Goal: Information Seeking & Learning: Find specific fact

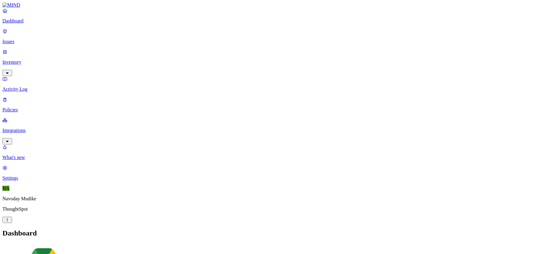
click at [10, 139] on icon "button" at bounding box center [7, 141] width 5 height 4
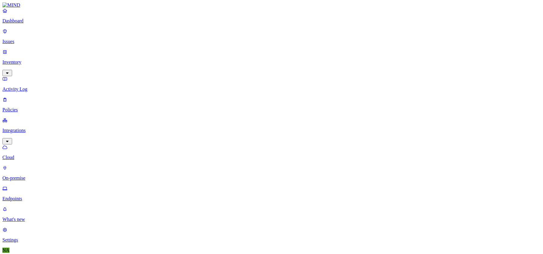
click at [31, 186] on link "Endpoints" at bounding box center [271, 194] width 538 height 16
click at [30, 39] on p "Issues" at bounding box center [271, 41] width 538 height 5
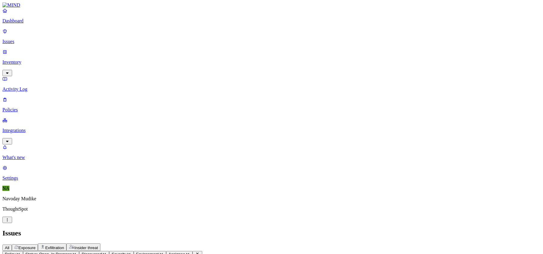
scroll to position [28, 0]
click at [10, 71] on icon "button" at bounding box center [7, 73] width 5 height 4
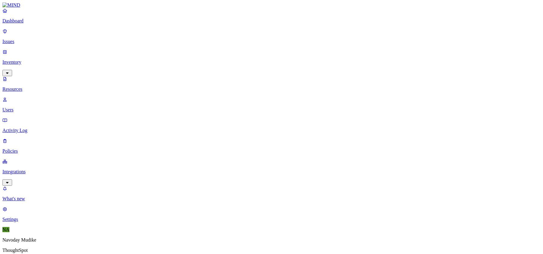
click at [10, 180] on icon "button" at bounding box center [7, 182] width 5 height 4
click at [60, 49] on link "Inventory" at bounding box center [271, 62] width 538 height 26
click at [33, 107] on p "Users" at bounding box center [271, 109] width 538 height 5
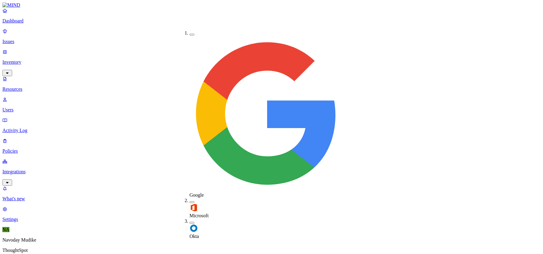
click at [189, 222] on button "button" at bounding box center [191, 223] width 5 height 2
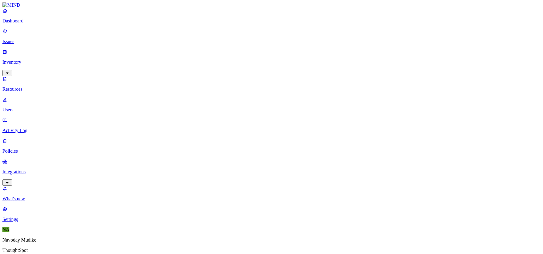
drag, startPoint x: 515, startPoint y: 20, endPoint x: 532, endPoint y: 20, distance: 17.0
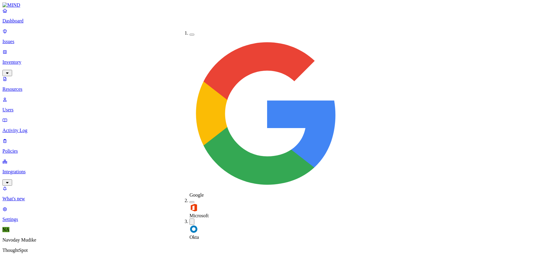
click at [189, 201] on button "button" at bounding box center [191, 202] width 5 height 2
click at [189, 35] on div "Google" at bounding box center [189, 113] width 0 height 167
click at [189, 34] on button "button" at bounding box center [191, 35] width 5 height 2
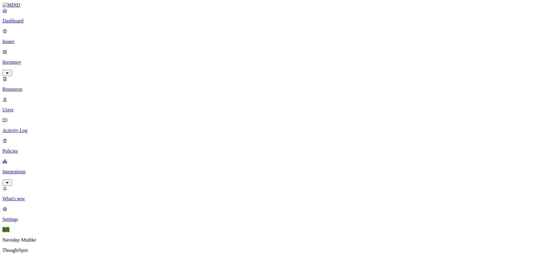
click at [55, 159] on link "Integrations" at bounding box center [271, 172] width 538 height 26
click at [39, 148] on nav "Dashboard Issues Inventory Activity Log Policies Integrations Cloud On-premise …" at bounding box center [271, 125] width 538 height 235
click at [29, 196] on p "Endpoints" at bounding box center [271, 198] width 538 height 5
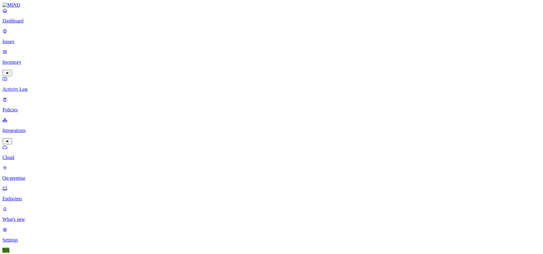
drag, startPoint x: 497, startPoint y: 21, endPoint x: 508, endPoint y: 21, distance: 11.5
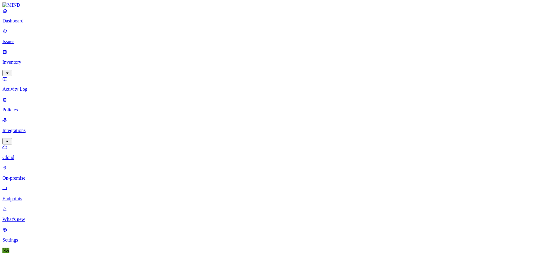
type input "<"
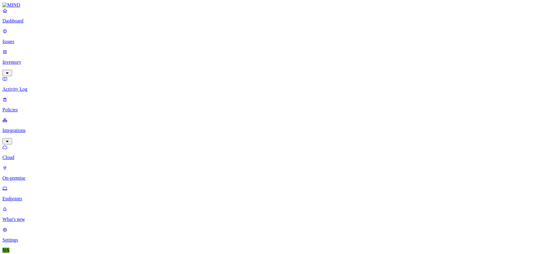
type input "' union select null,null,null --"
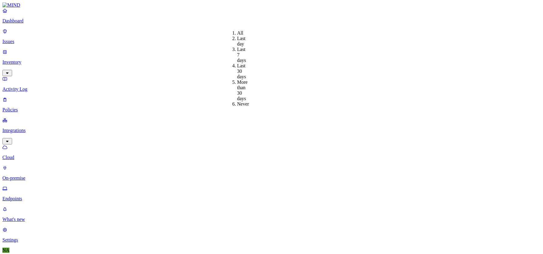
drag, startPoint x: 365, startPoint y: 43, endPoint x: 340, endPoint y: 45, distance: 24.9
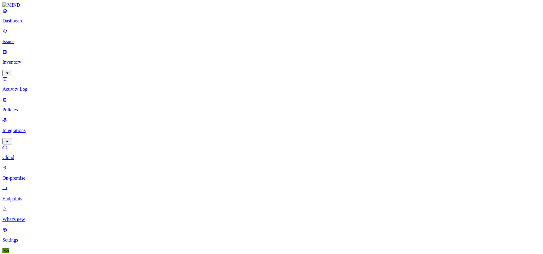
type input "-"
drag, startPoint x: 140, startPoint y: 31, endPoint x: 159, endPoint y: 31, distance: 18.5
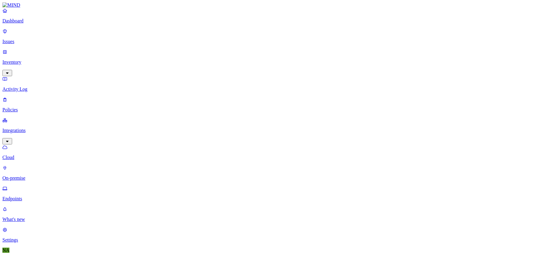
drag, startPoint x: 159, startPoint y: 31, endPoint x: 194, endPoint y: 32, distance: 34.9
drag, startPoint x: 194, startPoint y: 32, endPoint x: 217, endPoint y: 33, distance: 23.4
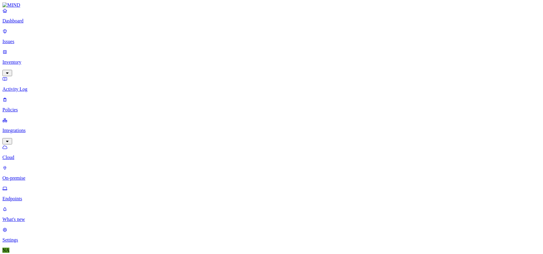
drag, startPoint x: 217, startPoint y: 33, endPoint x: 241, endPoint y: 33, distance: 23.9
type input "akshay.jain"
drag, startPoint x: 115, startPoint y: 195, endPoint x: 87, endPoint y: 192, distance: 28.1
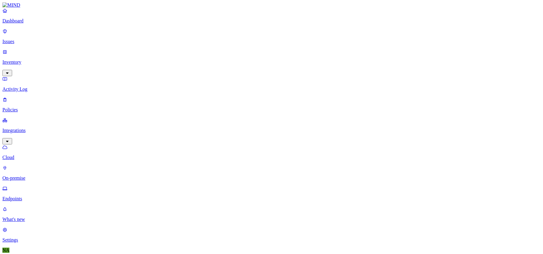
click at [10, 71] on icon "button" at bounding box center [7, 73] width 5 height 4
click at [32, 107] on p "Users" at bounding box center [271, 109] width 538 height 5
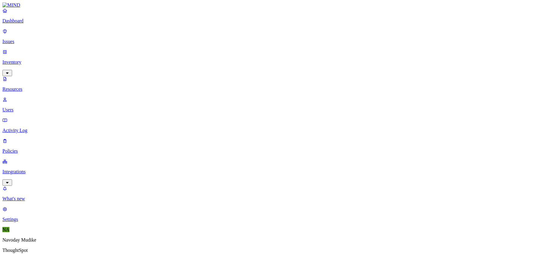
click at [10, 180] on icon "button" at bounding box center [7, 182] width 5 height 4
click at [29, 196] on p "Endpoints" at bounding box center [271, 198] width 538 height 5
type input "akshay.jain"
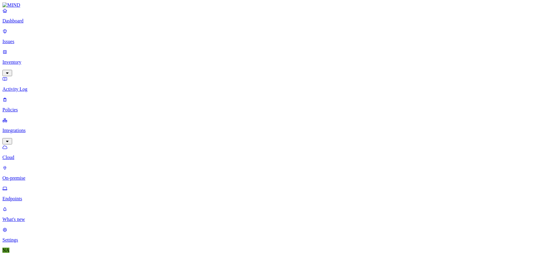
drag, startPoint x: 141, startPoint y: 31, endPoint x: 196, endPoint y: 32, distance: 55.2
drag, startPoint x: 196, startPoint y: 32, endPoint x: 243, endPoint y: 33, distance: 46.7
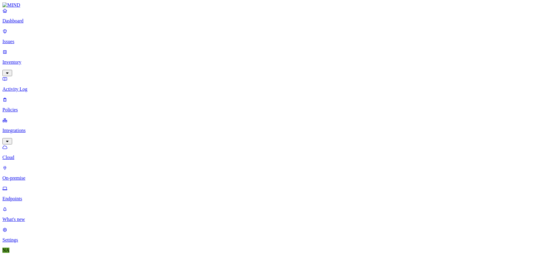
click at [55, 159] on link "Integrations" at bounding box center [271, 172] width 538 height 26
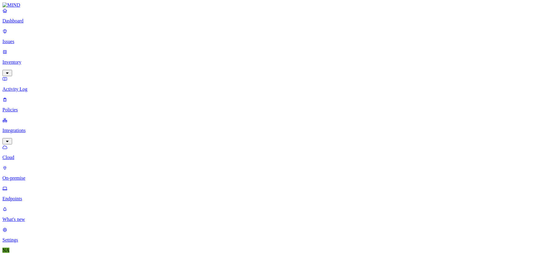
click at [32, 196] on p "Endpoints" at bounding box center [271, 198] width 538 height 5
type input "e"
type input "blr-navoday.mud"
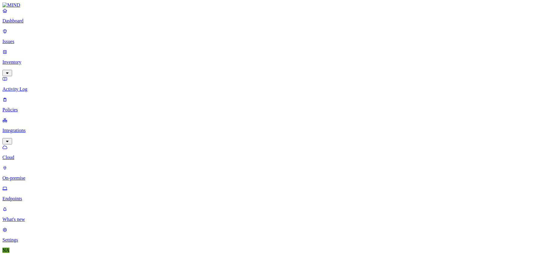
click at [15, 24] on p "Dashboard" at bounding box center [271, 20] width 538 height 5
click at [360, 229] on div "Dashboard ‌ ‌ ‌ ‌" at bounding box center [271, 247] width 538 height 36
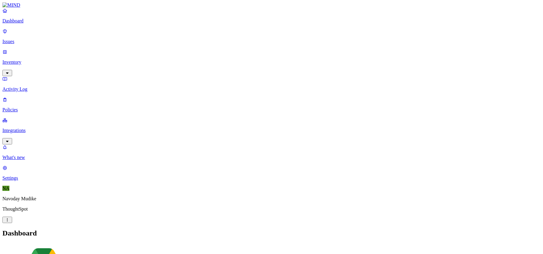
click at [10, 139] on icon "button" at bounding box center [7, 141] width 5 height 4
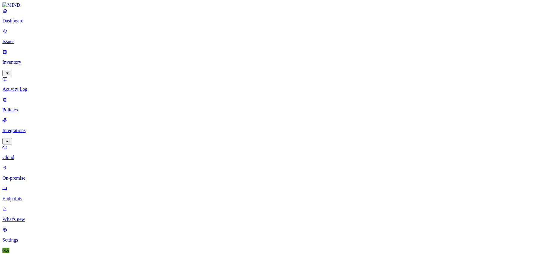
click at [42, 196] on p "Endpoints" at bounding box center [271, 198] width 538 height 5
drag, startPoint x: 140, startPoint y: 32, endPoint x: 193, endPoint y: 32, distance: 53.0
type input "akshay.jain"
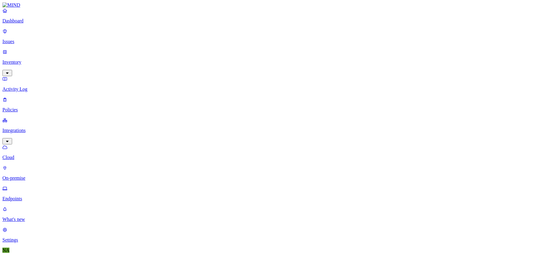
drag, startPoint x: 129, startPoint y: 46, endPoint x: 85, endPoint y: 45, distance: 44.0
drag, startPoint x: 420, startPoint y: 25, endPoint x: 386, endPoint y: 22, distance: 33.5
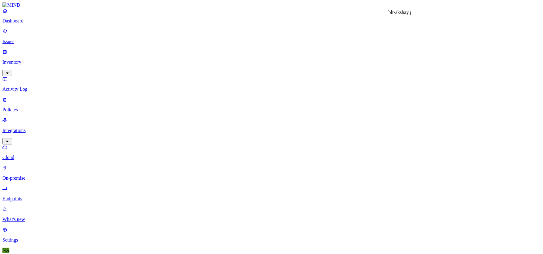
copy h3 "blr-akshay.j"
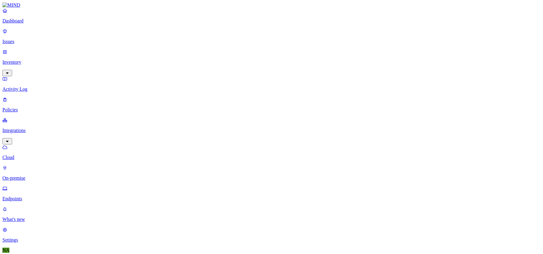
drag, startPoint x: 194, startPoint y: 33, endPoint x: 271, endPoint y: 28, distance: 76.5
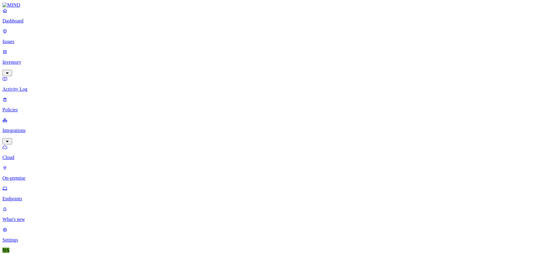
drag, startPoint x: 227, startPoint y: 33, endPoint x: 329, endPoint y: 26, distance: 102.1
drag, startPoint x: 227, startPoint y: 33, endPoint x: 300, endPoint y: 32, distance: 73.7
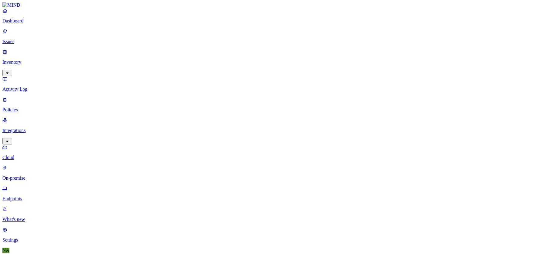
click at [27, 39] on p "Issues" at bounding box center [271, 41] width 538 height 5
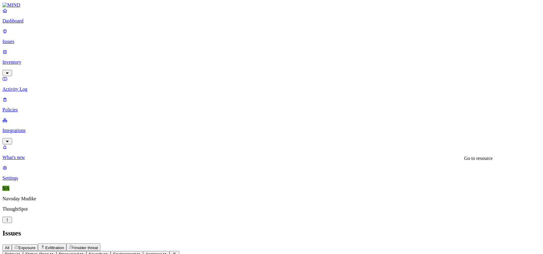
scroll to position [12, 0]
